Goal: Task Accomplishment & Management: Manage account settings

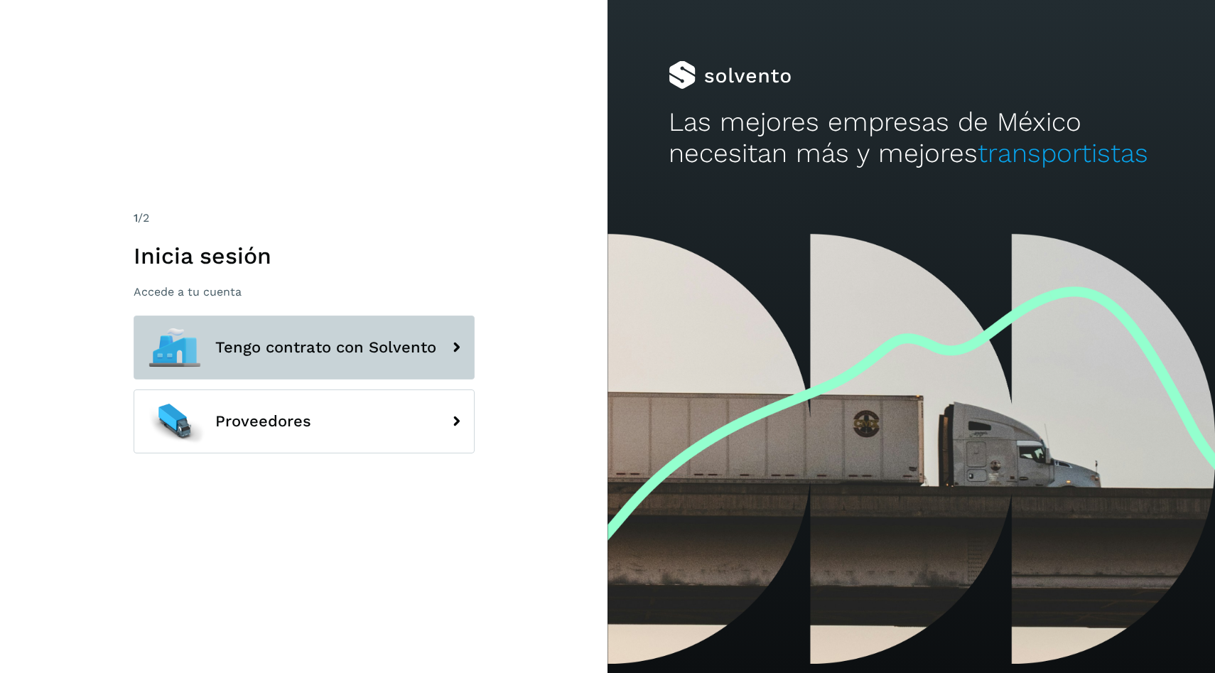
click at [306, 340] on span "Tengo contrato con Solvento" at bounding box center [325, 347] width 221 height 17
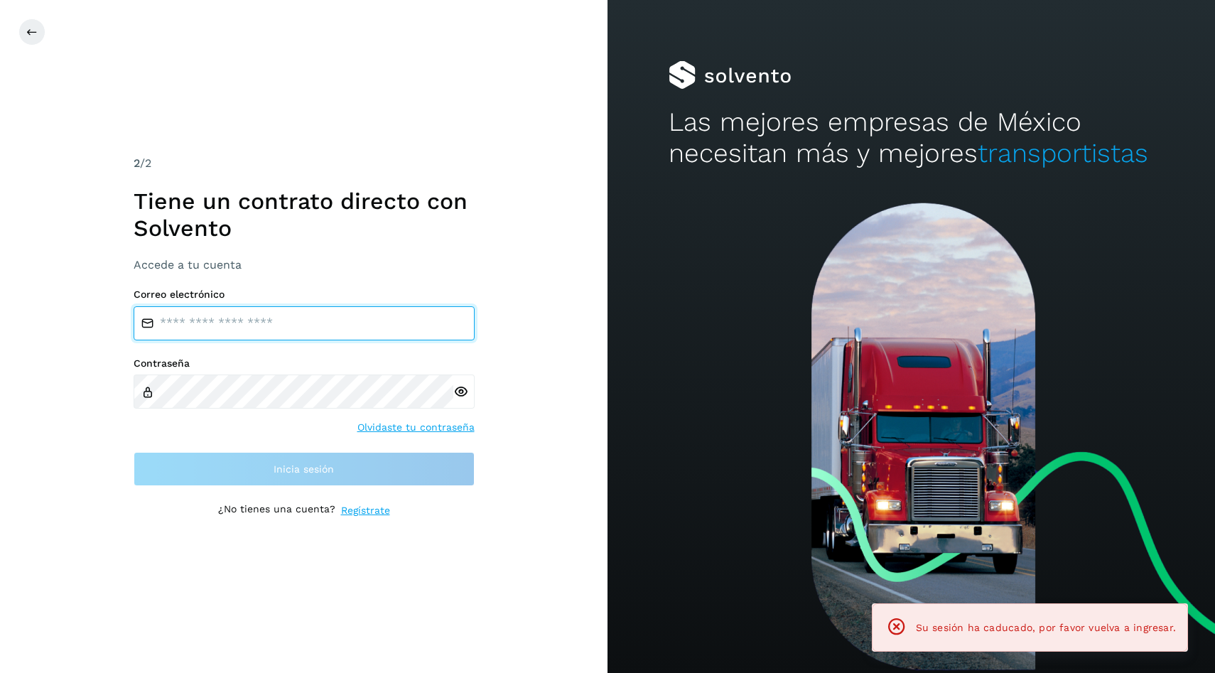
click at [370, 311] on input "email" at bounding box center [304, 323] width 341 height 34
type input "**********"
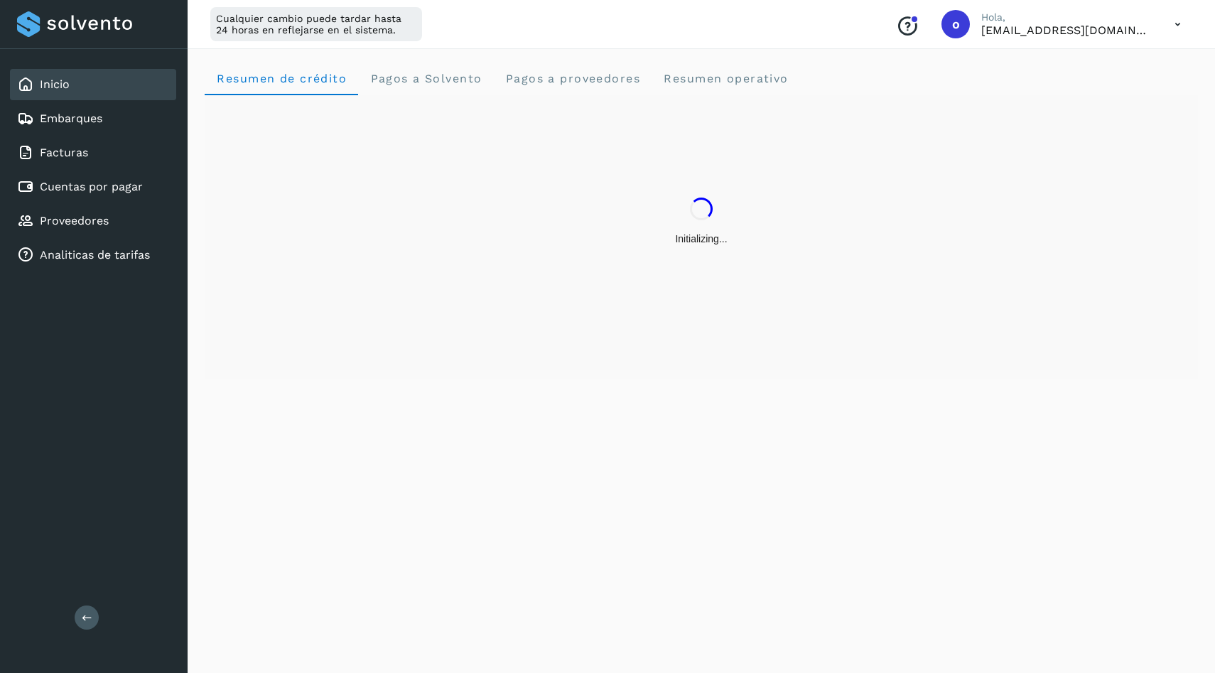
click at [327, 269] on div "Initializing..." at bounding box center [702, 221] width 994 height 253
click at [140, 193] on link "Cuentas por pagar" at bounding box center [91, 187] width 103 height 14
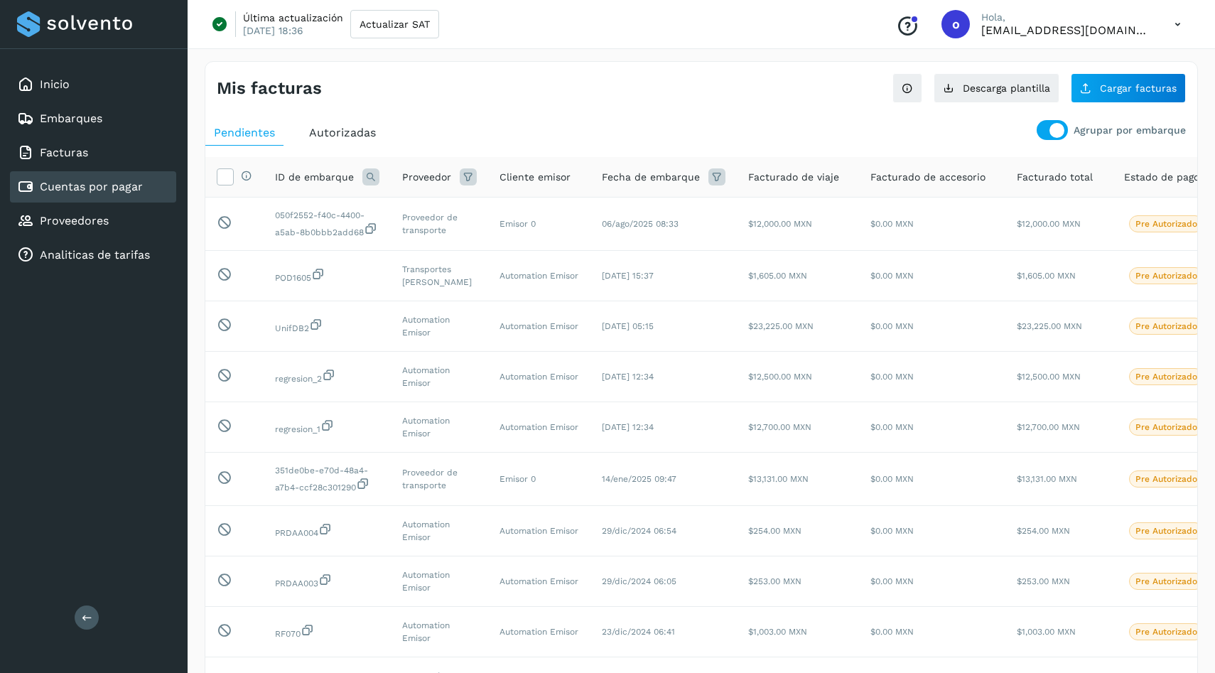
click at [1040, 138] on div "Agrupar por embarque" at bounding box center [1111, 130] width 149 height 20
click at [1059, 131] on div at bounding box center [1057, 130] width 15 height 15
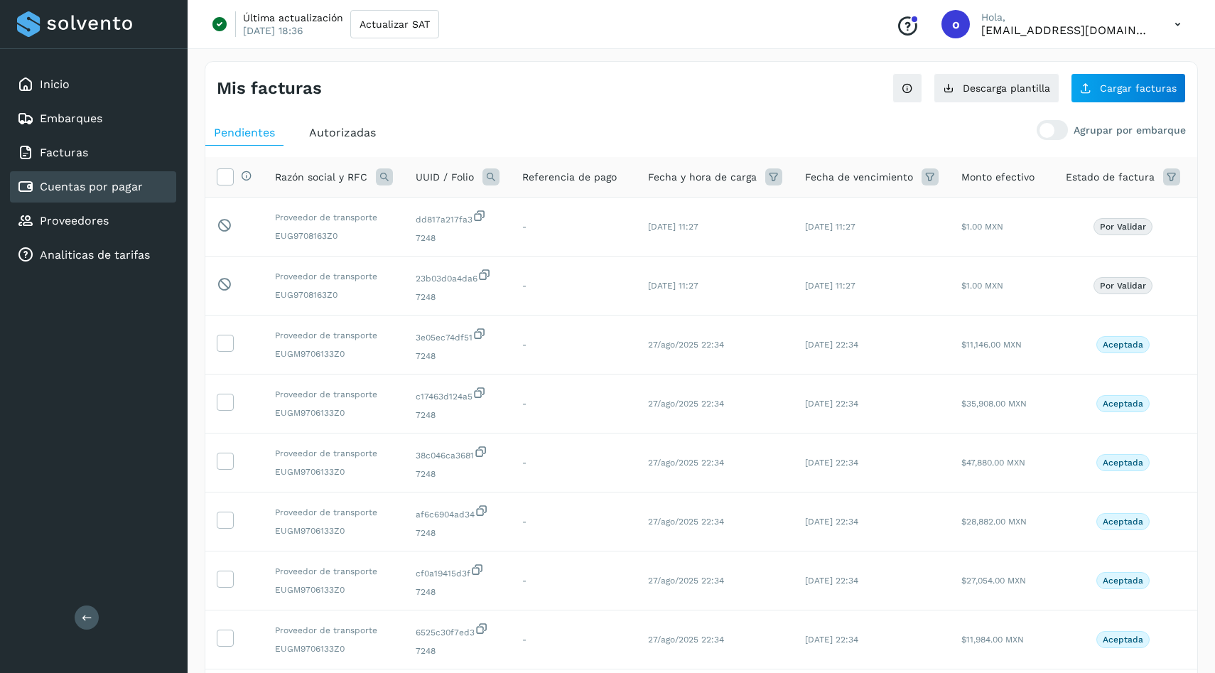
click at [340, 136] on span "Autorizadas" at bounding box center [342, 133] width 67 height 14
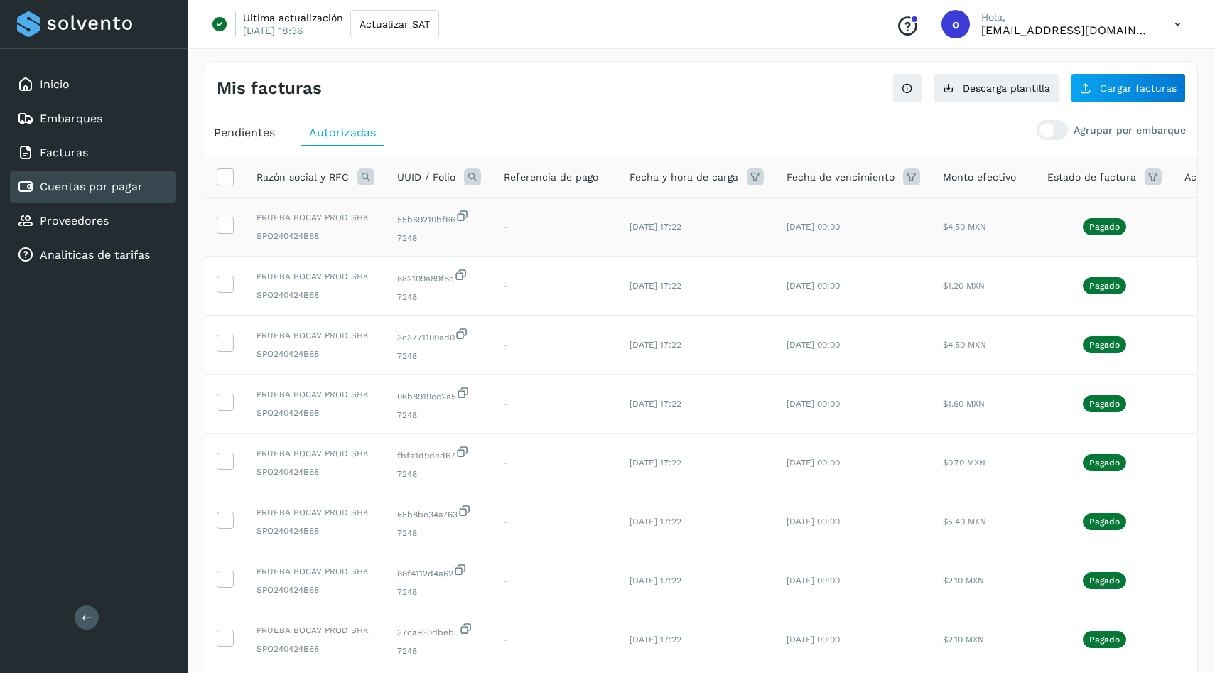
click at [307, 234] on span "SPO240424B68" at bounding box center [316, 236] width 118 height 13
copy span "SPO240424B68"
click at [1084, 89] on icon at bounding box center [1085, 87] width 11 height 11
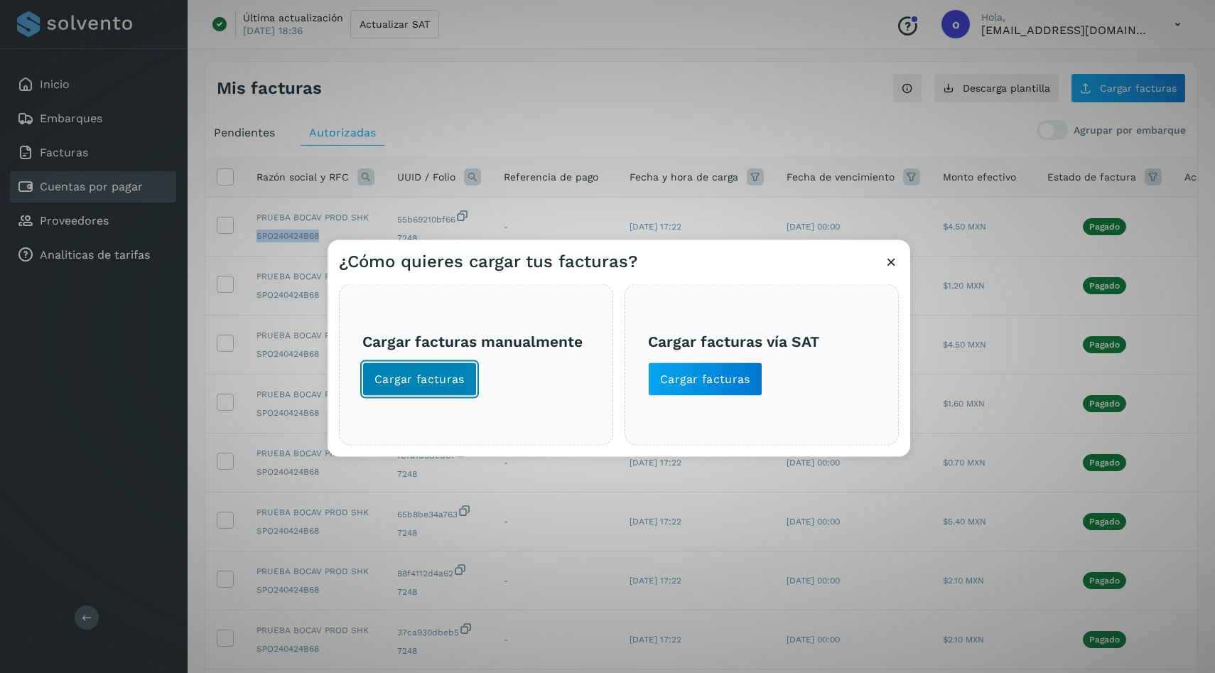
click at [411, 377] on span "Cargar facturas" at bounding box center [420, 379] width 90 height 16
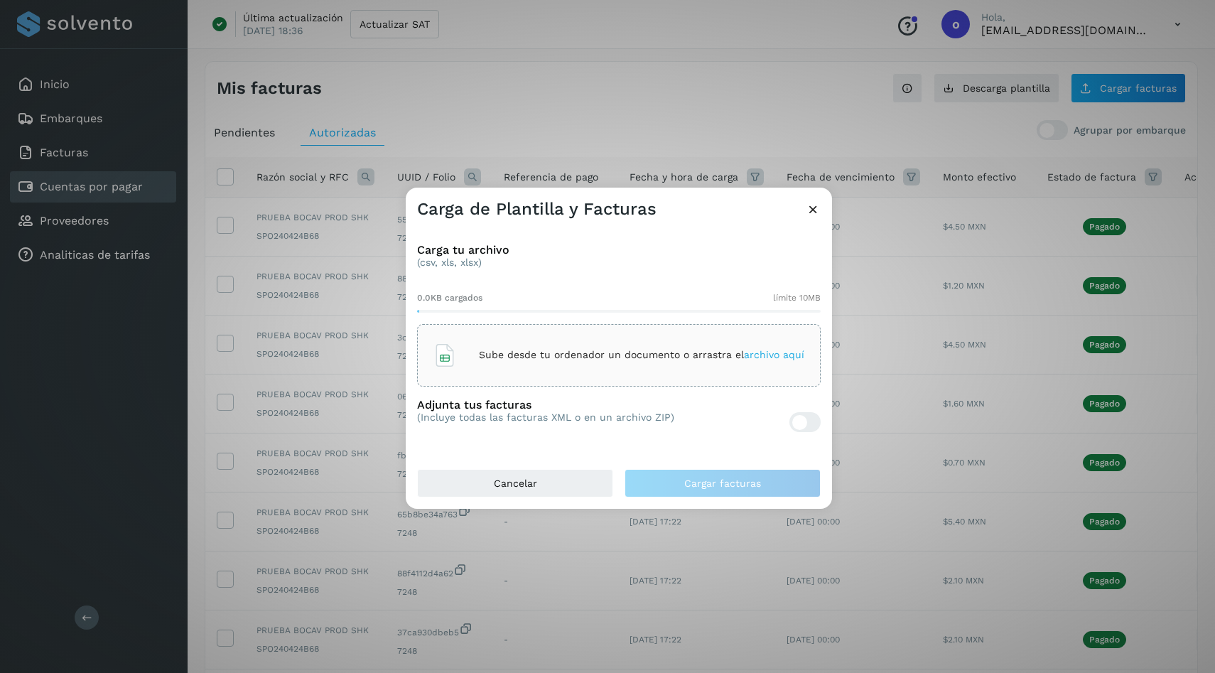
click at [484, 325] on div "Sube desde tu ordenador un documento o arrastra el archivo aquí" at bounding box center [619, 355] width 404 height 63
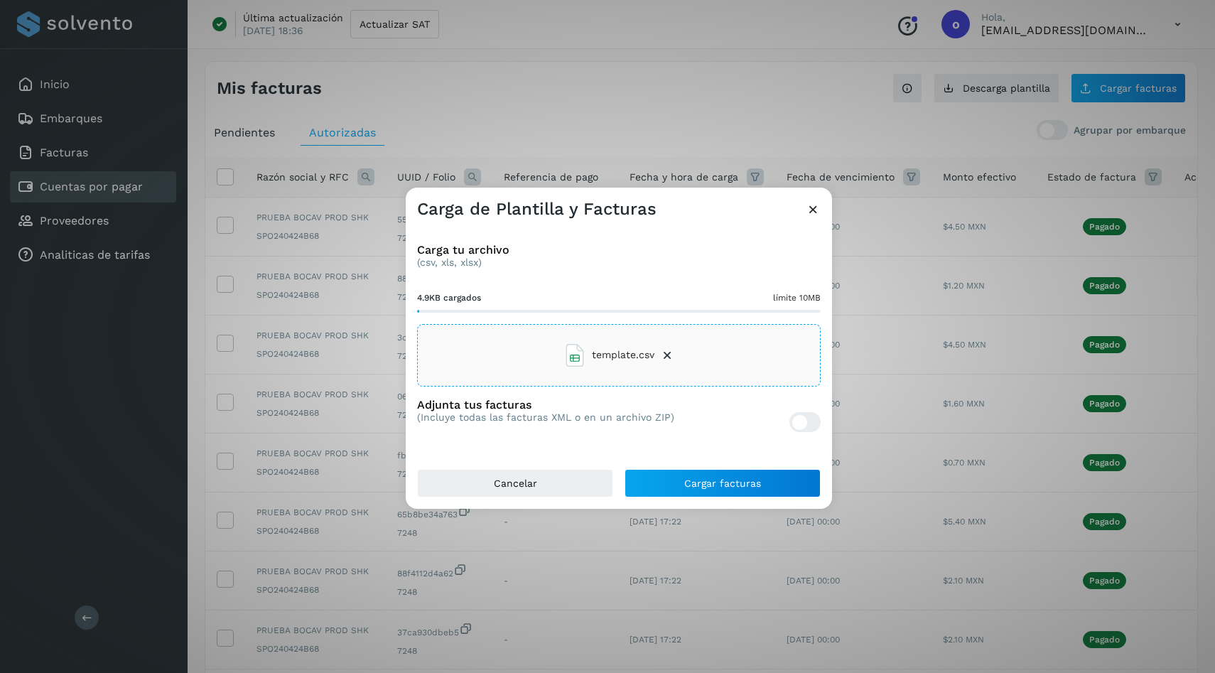
click at [790, 424] on div at bounding box center [805, 422] width 31 height 20
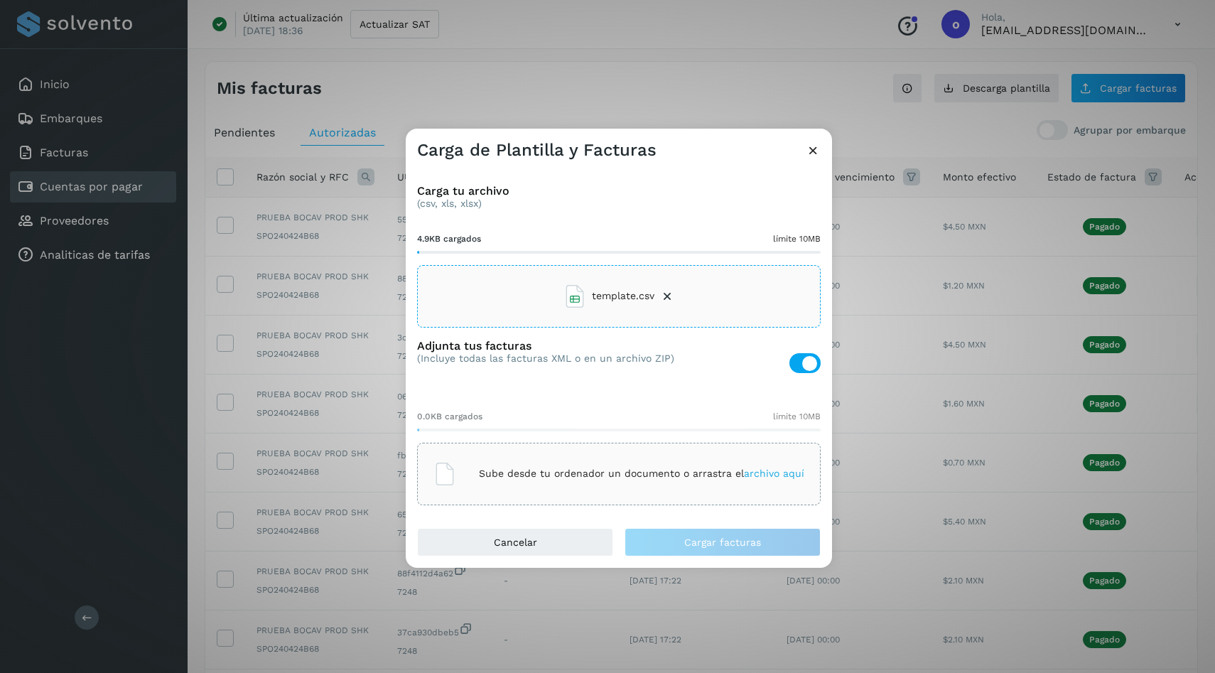
click at [571, 455] on div "Sube desde tu ordenador un documento o arrastra el archivo aquí" at bounding box center [619, 474] width 371 height 38
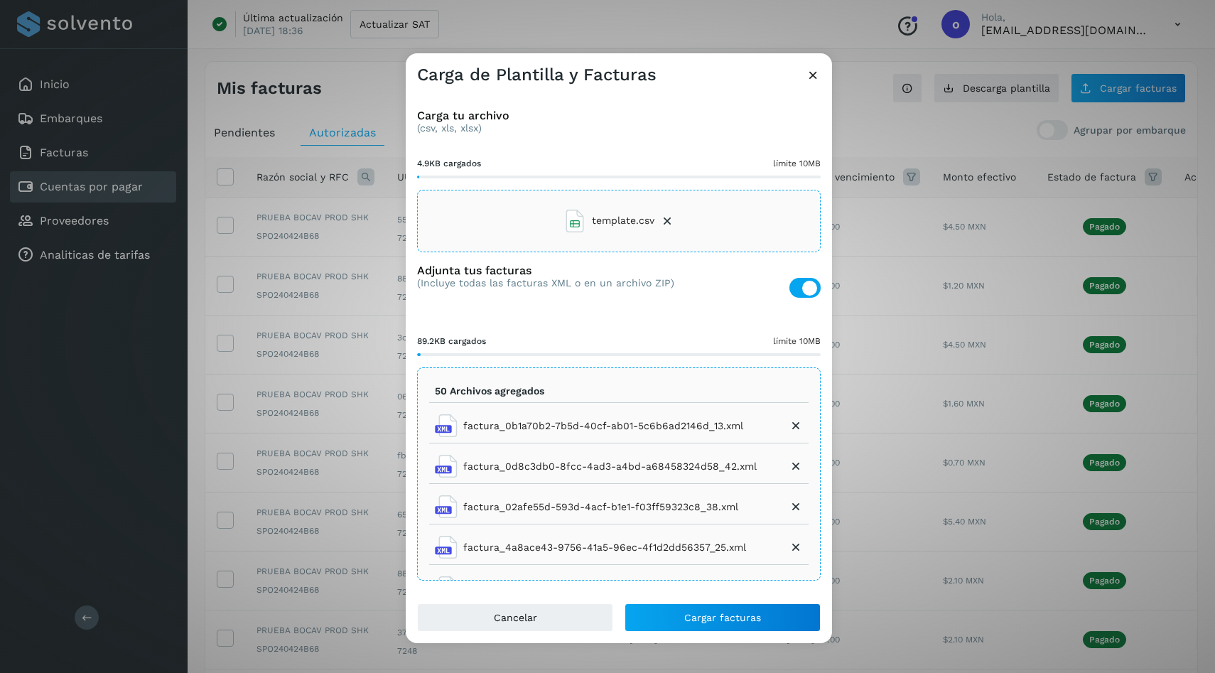
click at [693, 602] on div "Carga tu archivo (csv, xls, xlsx) 4.9KB cargados límite 10MB template.csv Adjun…" at bounding box center [619, 344] width 426 height 517
click at [707, 618] on span "Cargar facturas" at bounding box center [722, 618] width 77 height 10
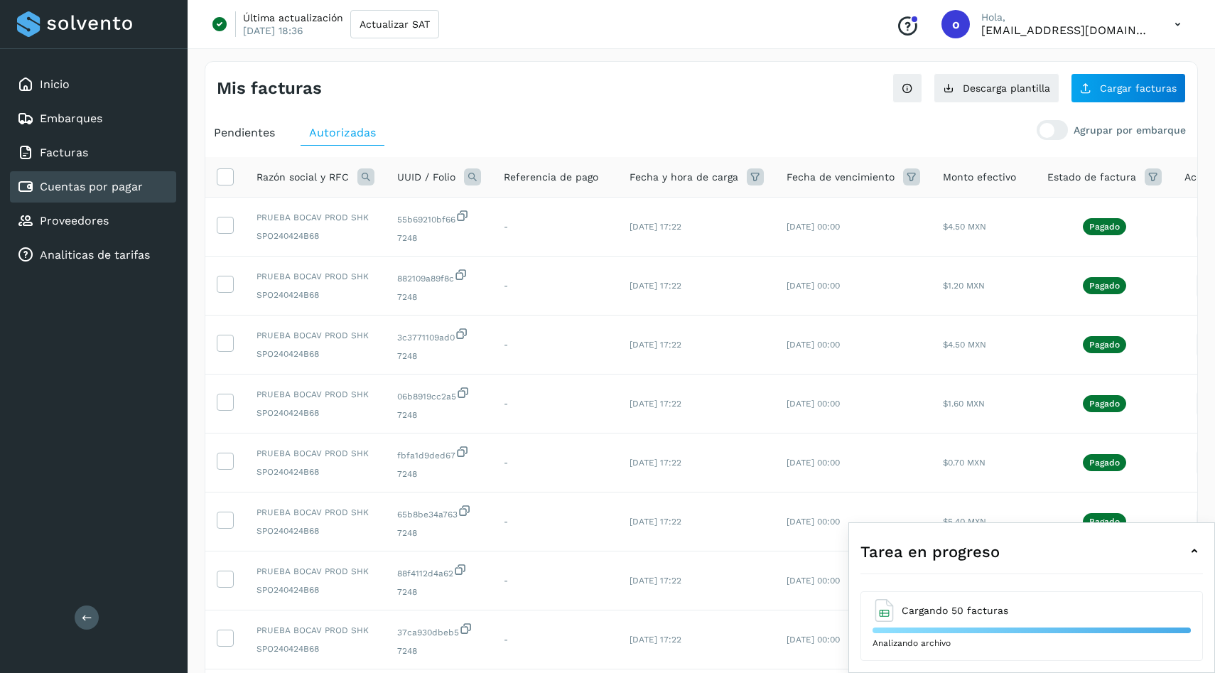
click at [247, 129] on span "Pendientes" at bounding box center [244, 133] width 61 height 14
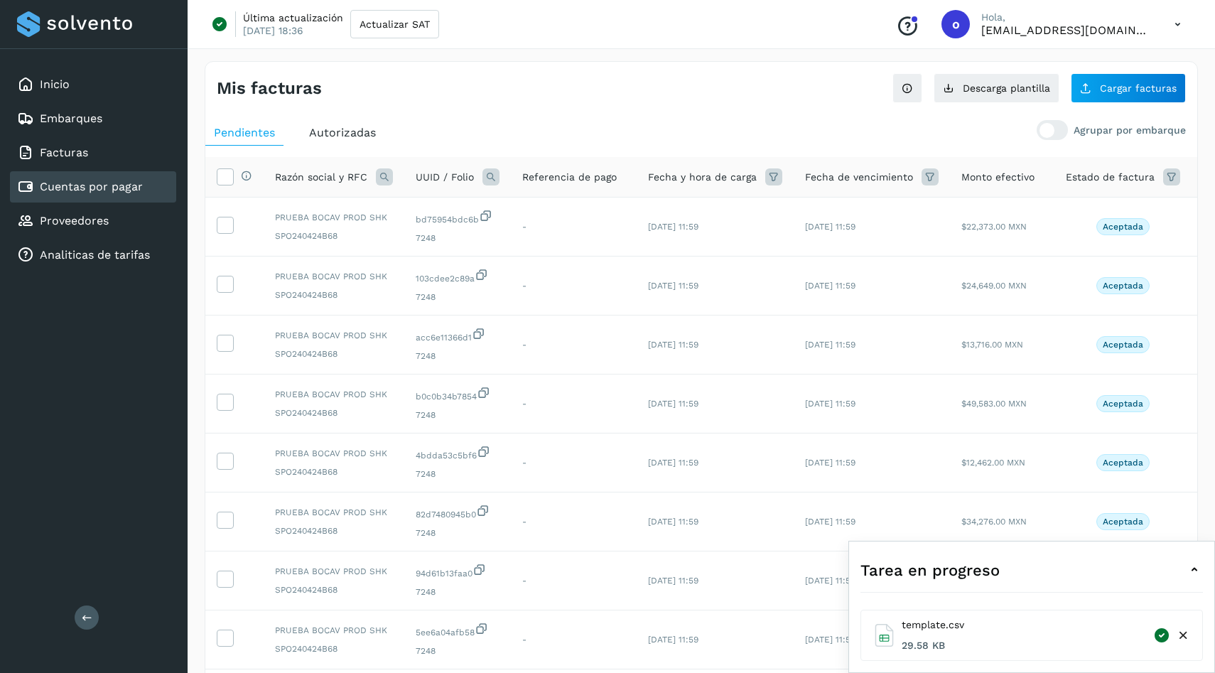
click at [1181, 635] on icon at bounding box center [1183, 635] width 15 height 15
click at [217, 227] on icon at bounding box center [224, 224] width 15 height 15
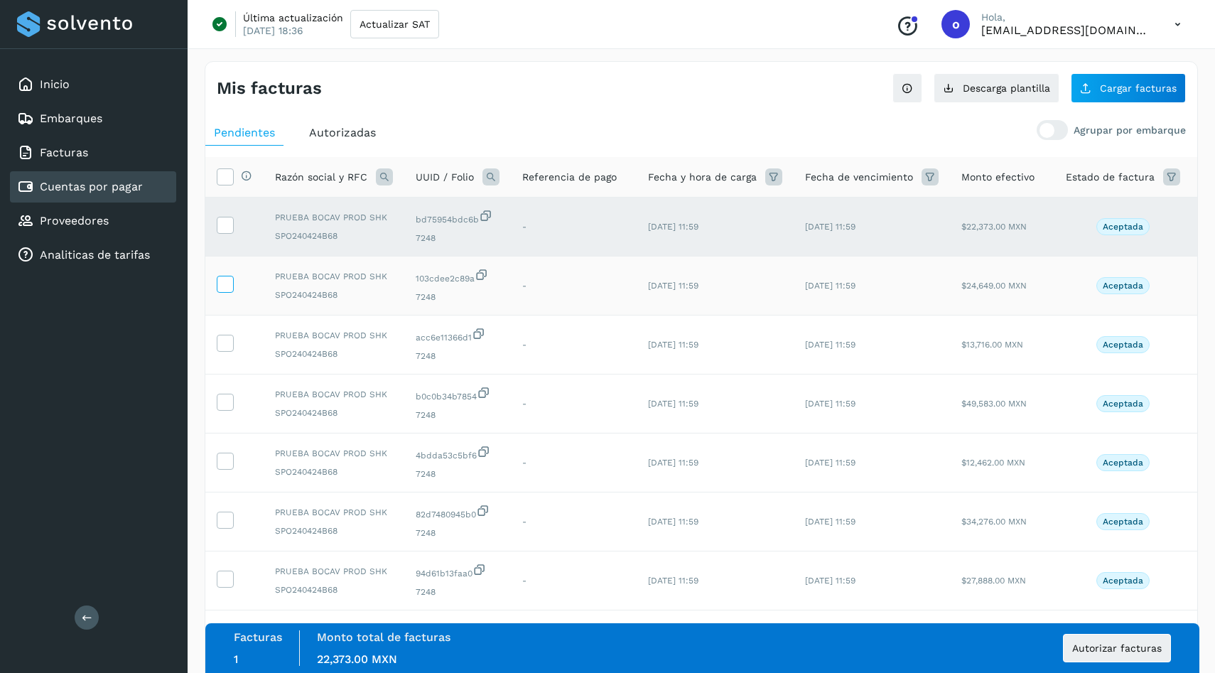
click at [231, 282] on icon at bounding box center [224, 283] width 15 height 15
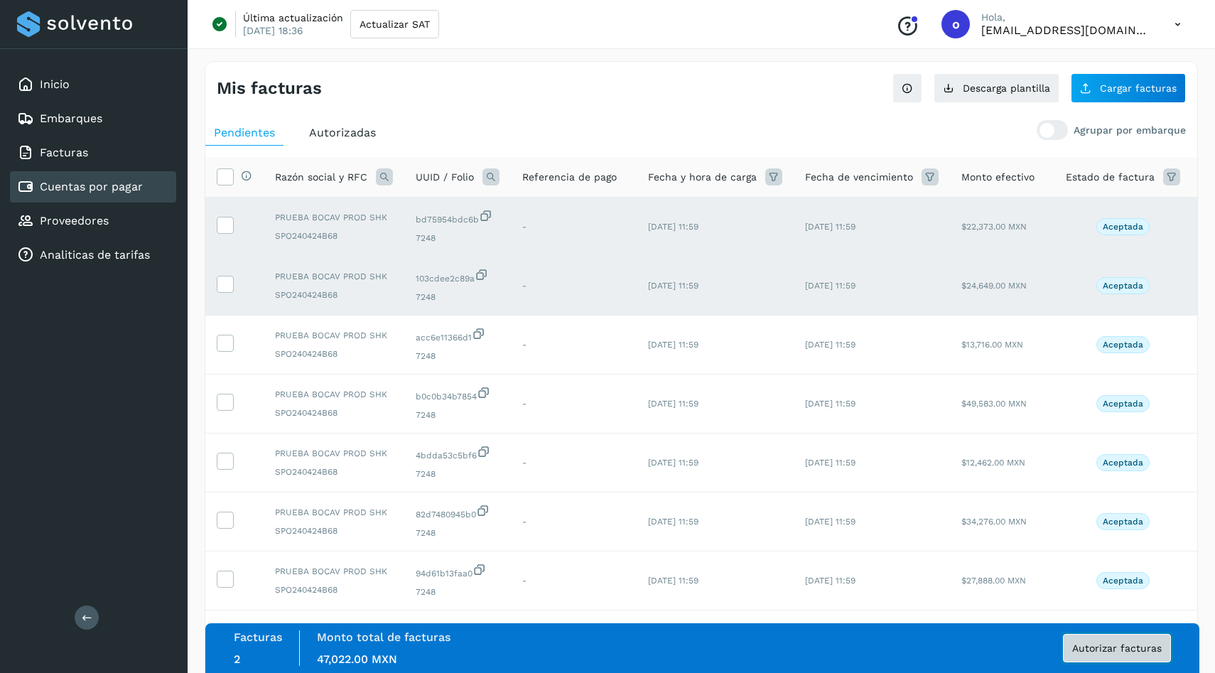
click at [1103, 654] on button "Autorizar facturas" at bounding box center [1117, 648] width 108 height 28
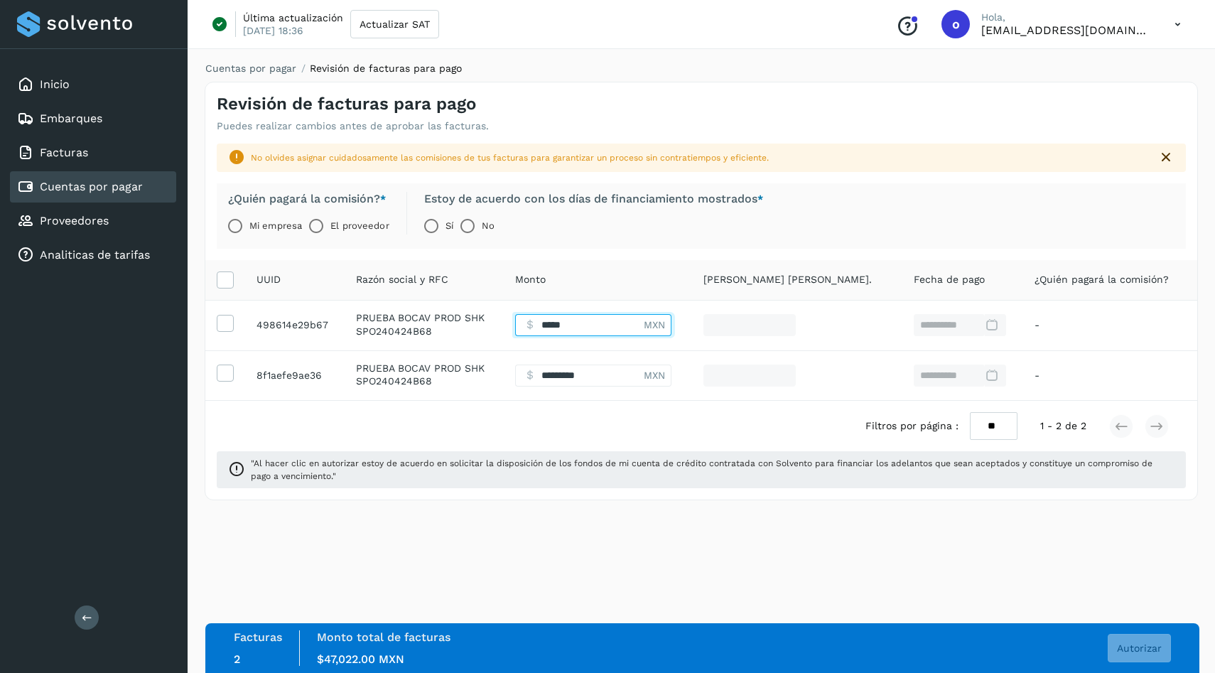
click at [591, 328] on input "Facturas" at bounding box center [579, 325] width 129 height 22
type input "****"
click at [583, 362] on td "$ MXN" at bounding box center [600, 375] width 205 height 50
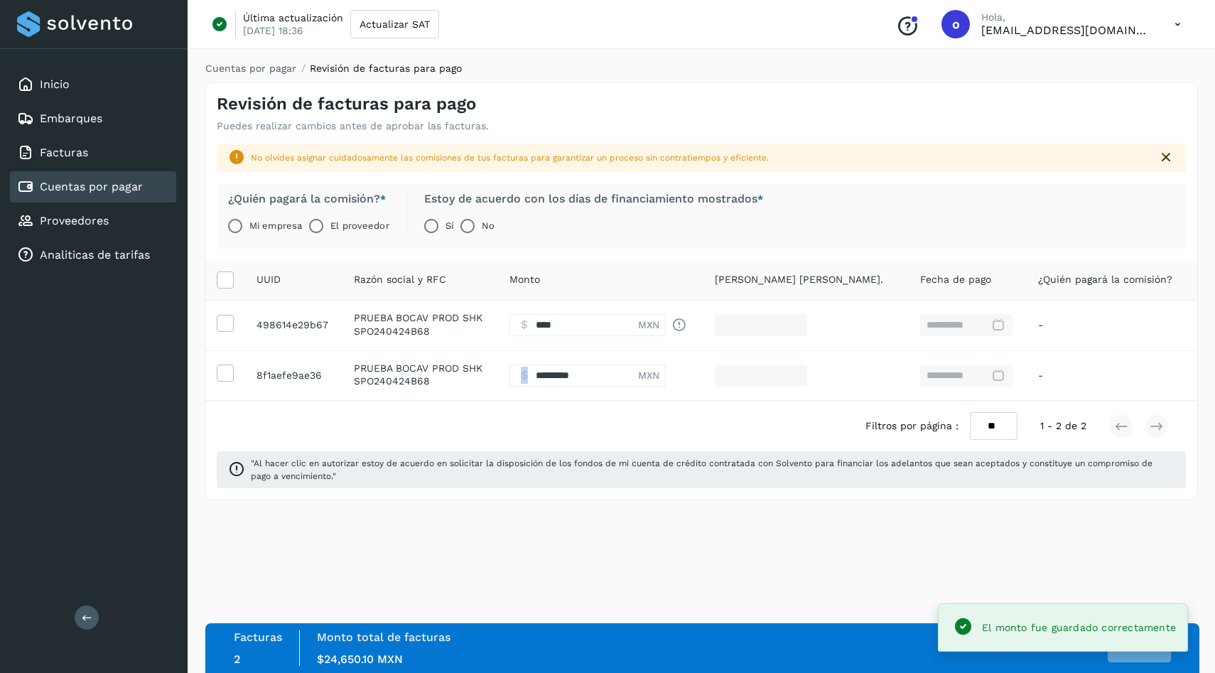
click at [583, 362] on td "$ MXN" at bounding box center [600, 375] width 205 height 50
click at [583, 367] on input "Facturas" at bounding box center [574, 376] width 129 height 22
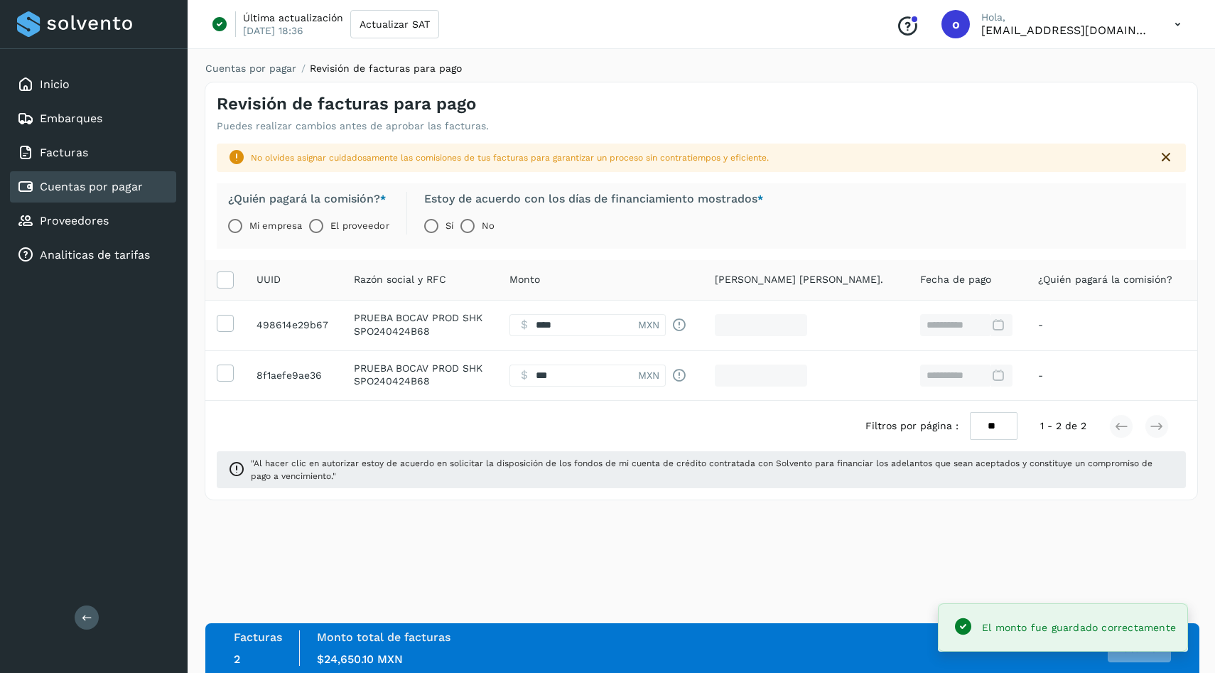
type input "****"
click at [591, 416] on div "Filtros por página : ** ** ** 1 - 2 de 2" at bounding box center [701, 426] width 992 height 50
click at [1131, 652] on span "Autorizar" at bounding box center [1139, 648] width 45 height 10
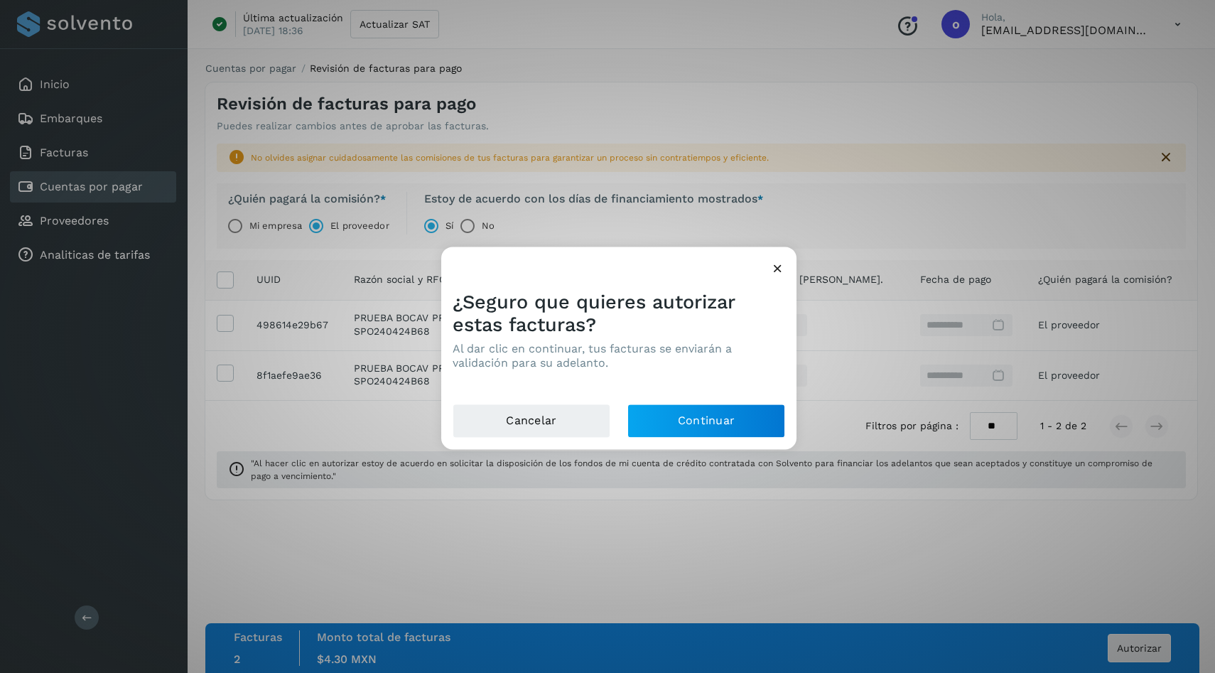
click at [741, 446] on div "Cancelar Continuar" at bounding box center [618, 426] width 355 height 45
click at [711, 426] on button "Continuar" at bounding box center [707, 421] width 158 height 34
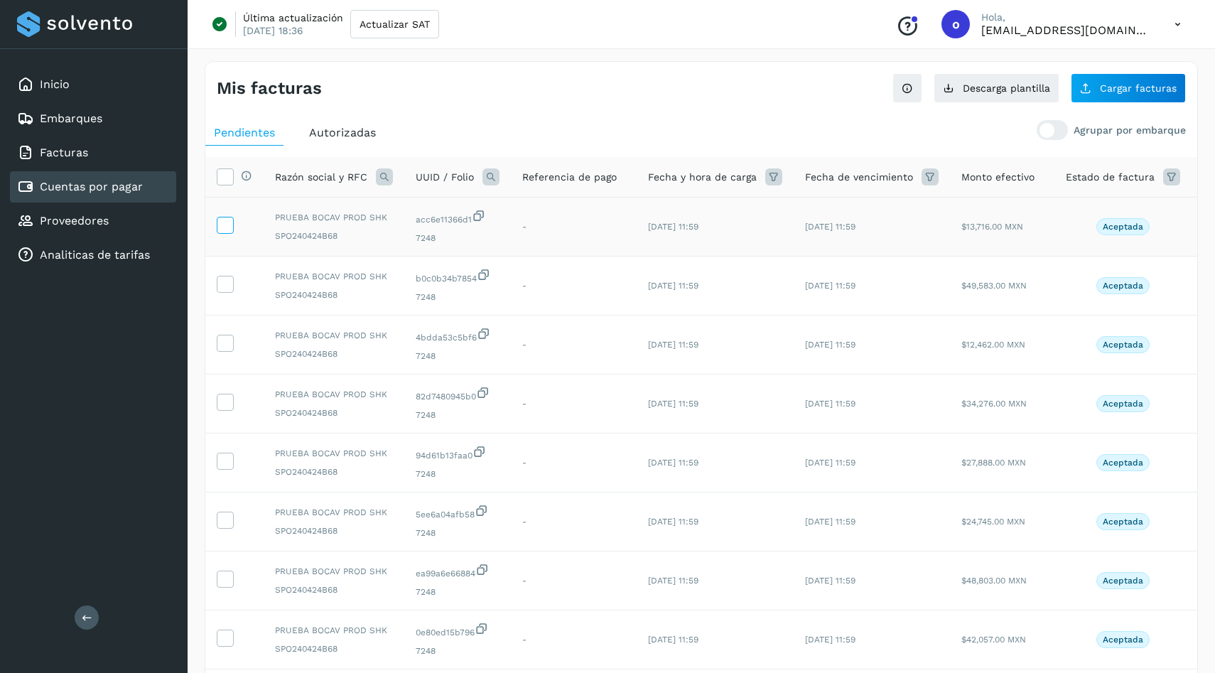
click at [230, 222] on icon at bounding box center [224, 224] width 15 height 15
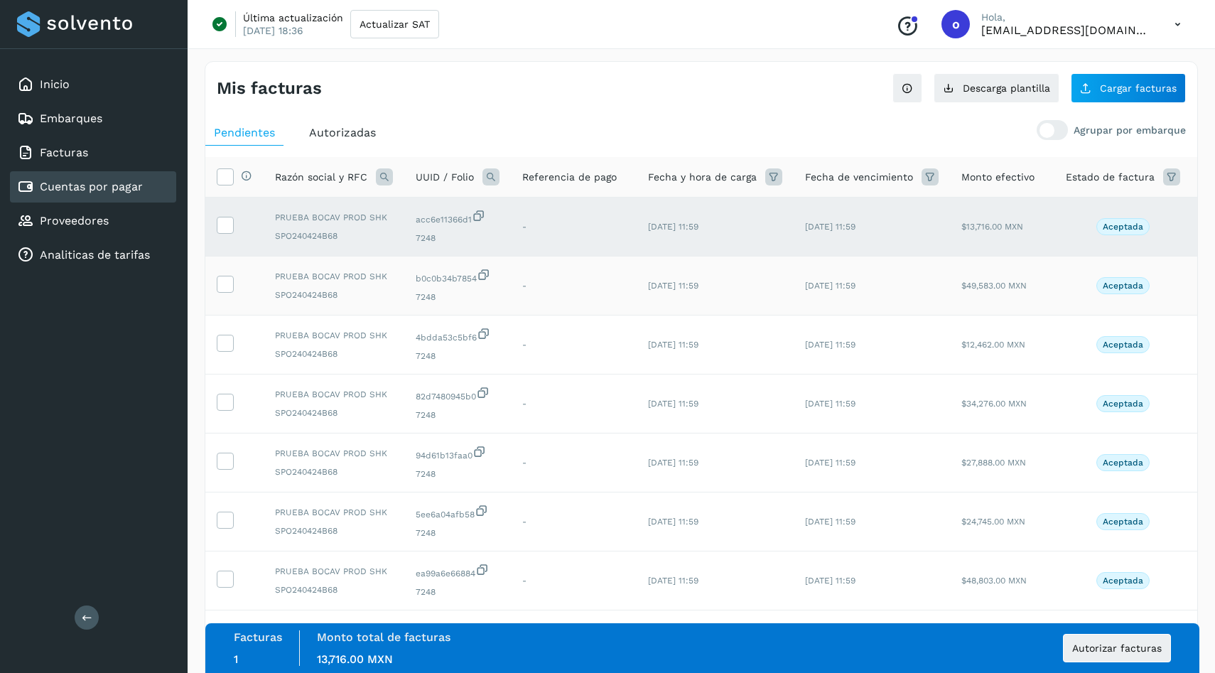
click at [223, 270] on td at bounding box center [234, 286] width 58 height 59
click at [223, 276] on icon at bounding box center [224, 283] width 15 height 15
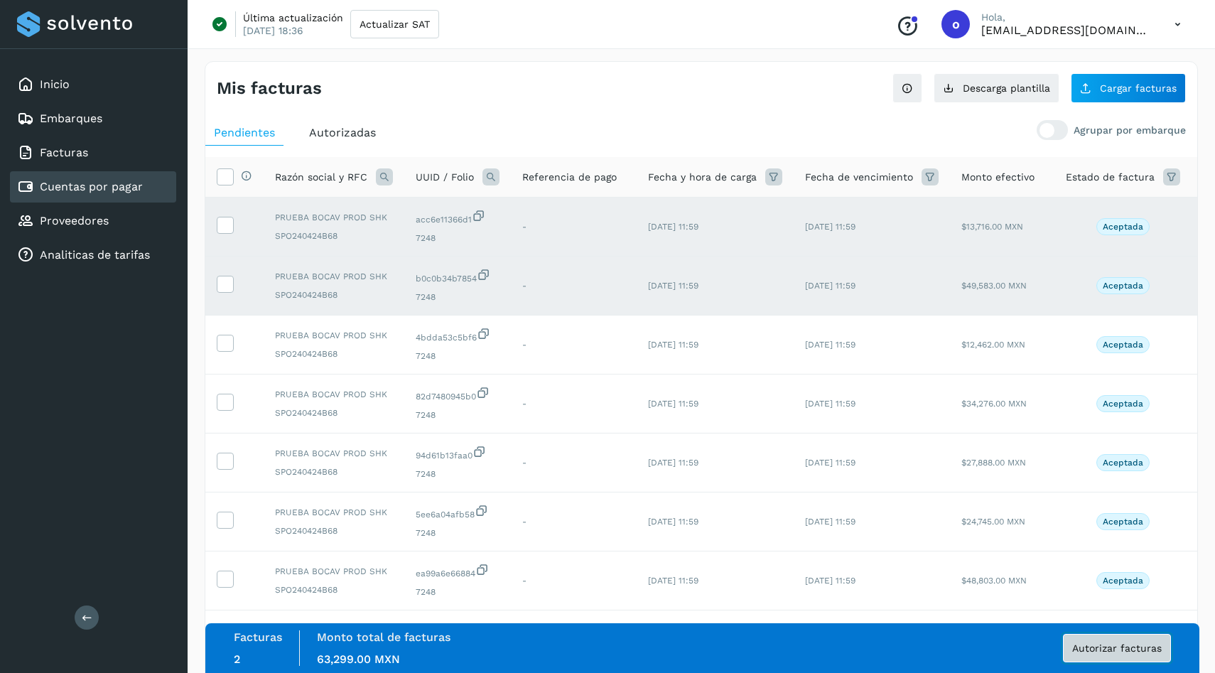
click at [1092, 646] on span "Autorizar facturas" at bounding box center [1117, 648] width 90 height 10
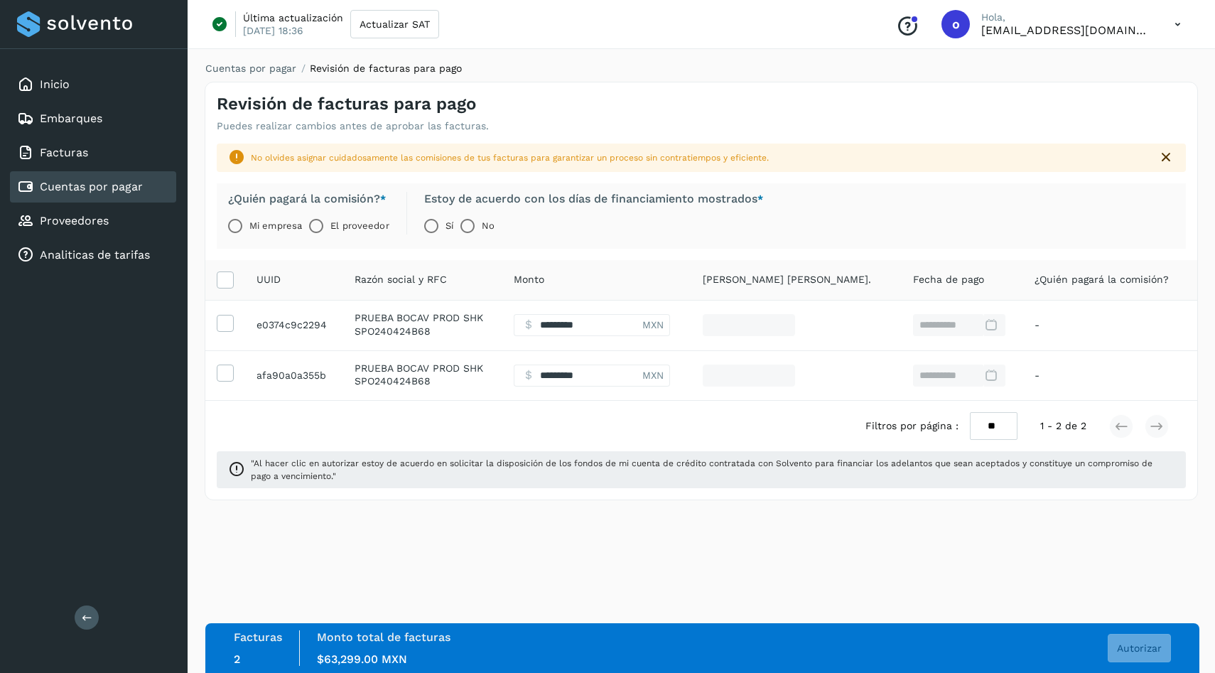
click at [345, 221] on label "El proveedor" at bounding box center [359, 226] width 58 height 28
click at [1129, 639] on button "Autorizar" at bounding box center [1139, 648] width 63 height 28
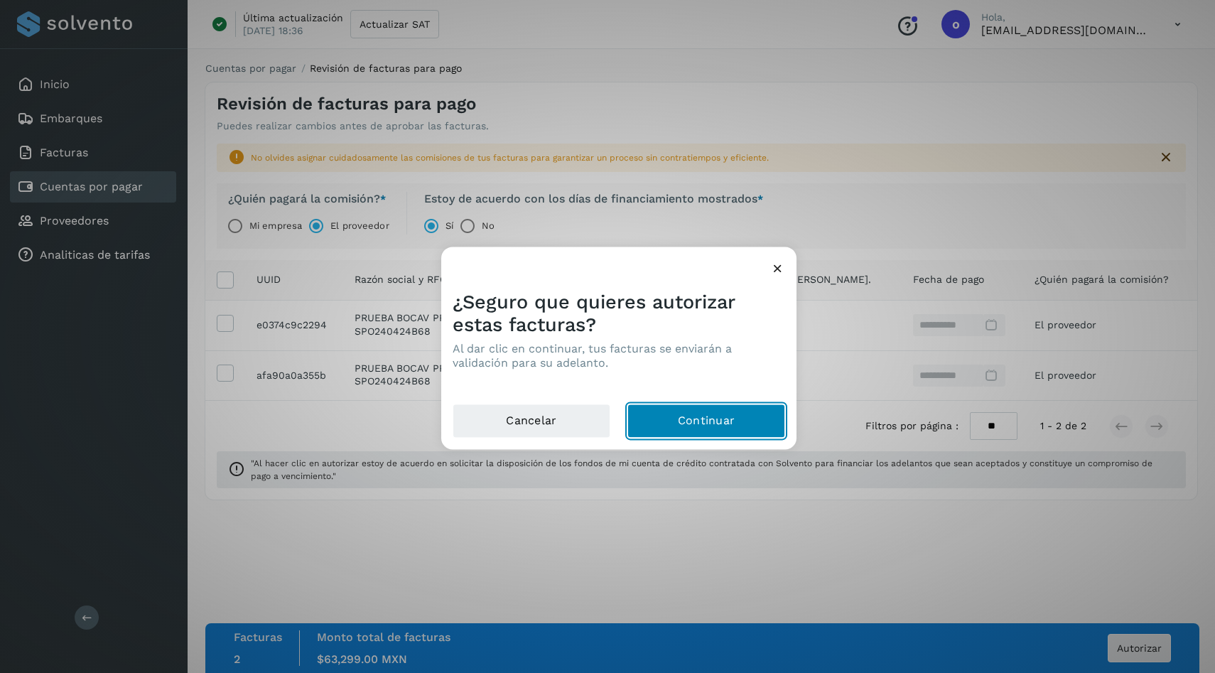
click at [746, 416] on button "Continuar" at bounding box center [707, 421] width 158 height 34
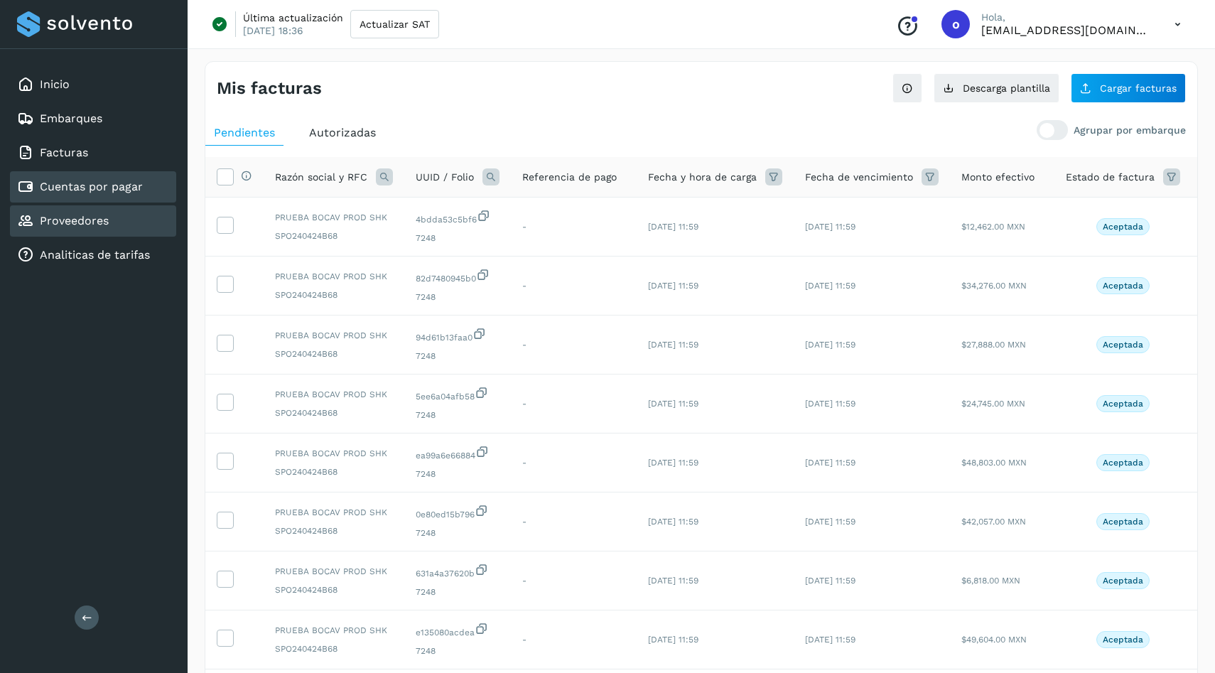
click at [130, 222] on div "Proveedores" at bounding box center [93, 220] width 166 height 31
